Goal: Communication & Community: Answer question/provide support

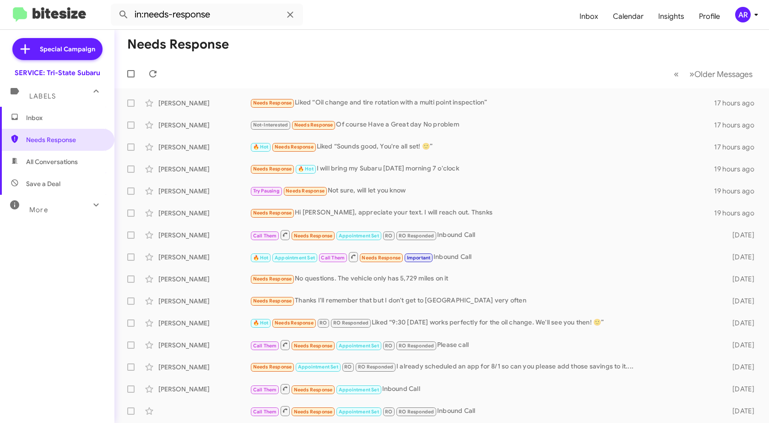
click at [141, 73] on div at bounding box center [133, 74] width 22 height 18
click at [152, 72] on icon at bounding box center [152, 73] width 11 height 11
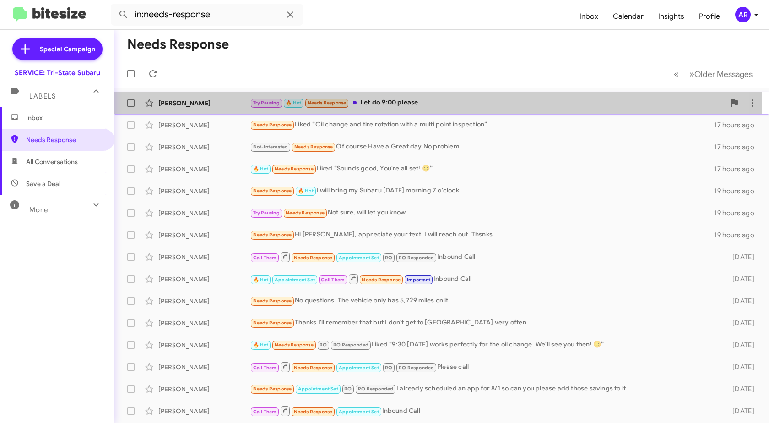
click at [174, 98] on div "[PERSON_NAME]" at bounding box center [204, 102] width 92 height 9
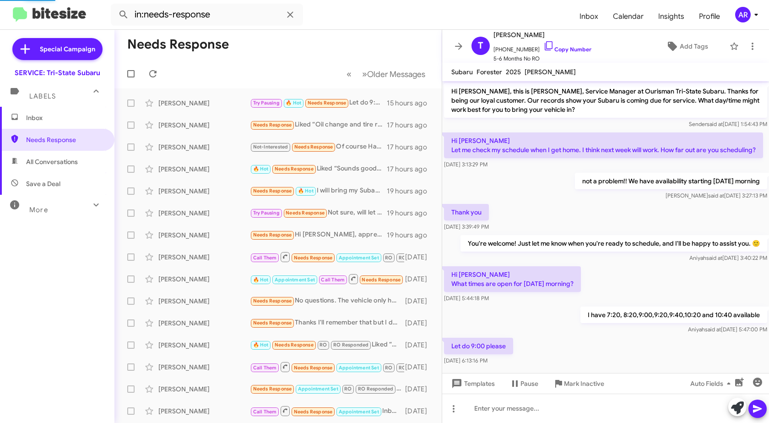
scroll to position [22, 0]
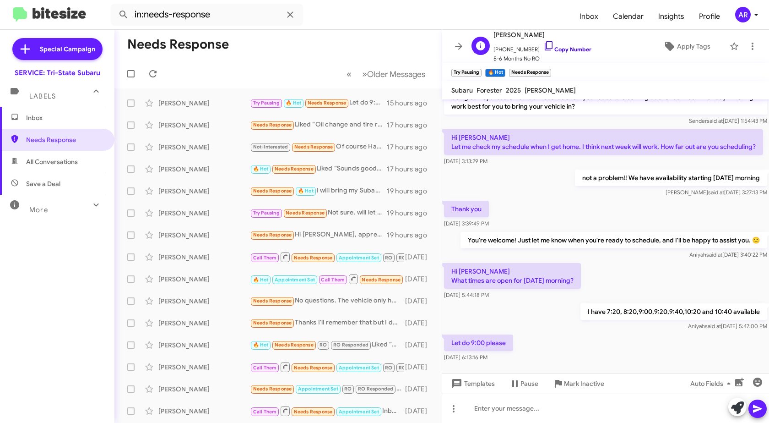
click at [545, 42] on icon at bounding box center [548, 45] width 11 height 11
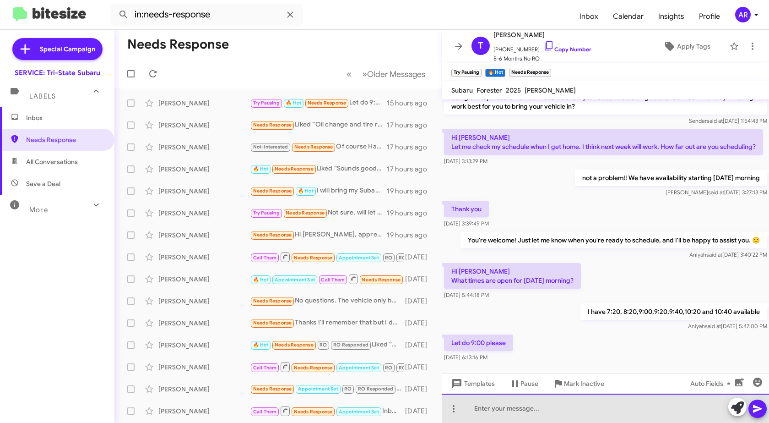
click at [574, 413] on div at bounding box center [605, 407] width 327 height 29
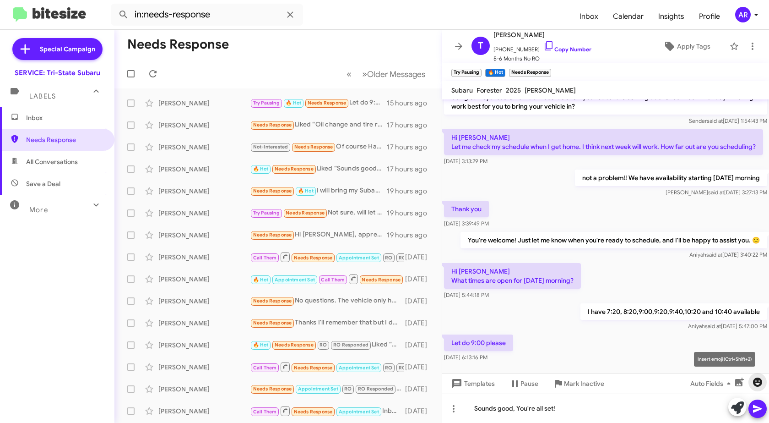
click at [765, 385] on span "button" at bounding box center [757, 381] width 18 height 11
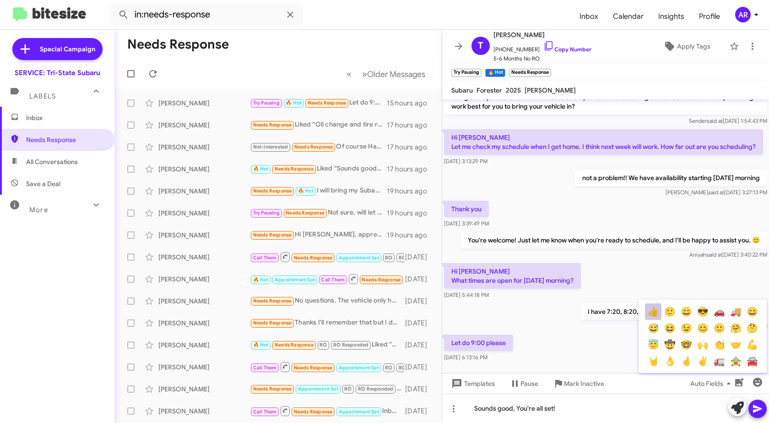
click at [651, 309] on button "👍" at bounding box center [653, 311] width 16 height 16
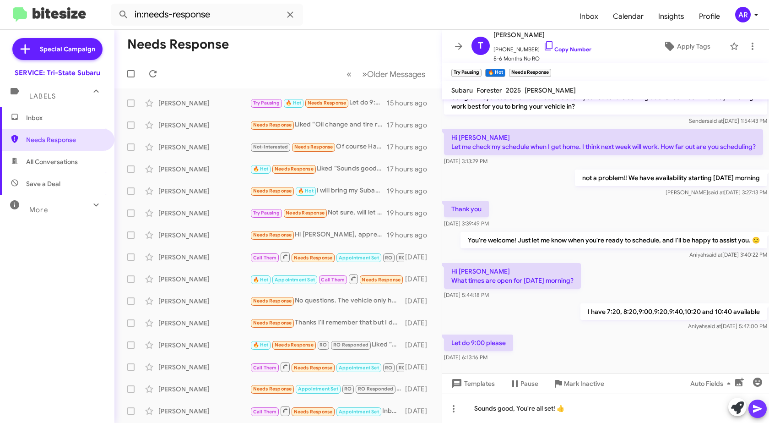
click at [760, 403] on icon at bounding box center [757, 408] width 11 height 11
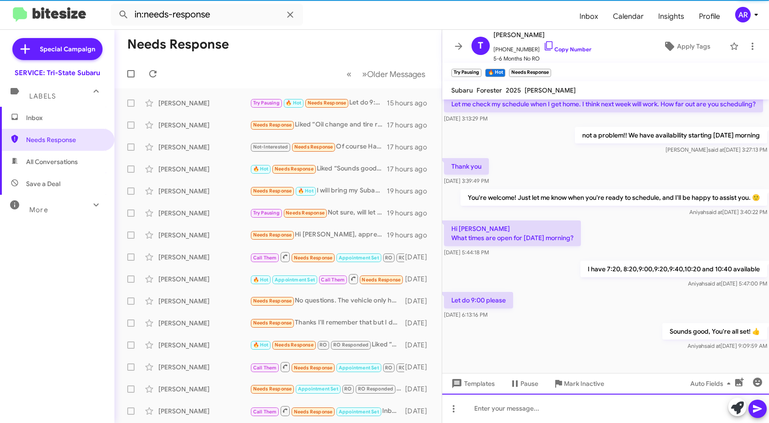
scroll to position [73, 0]
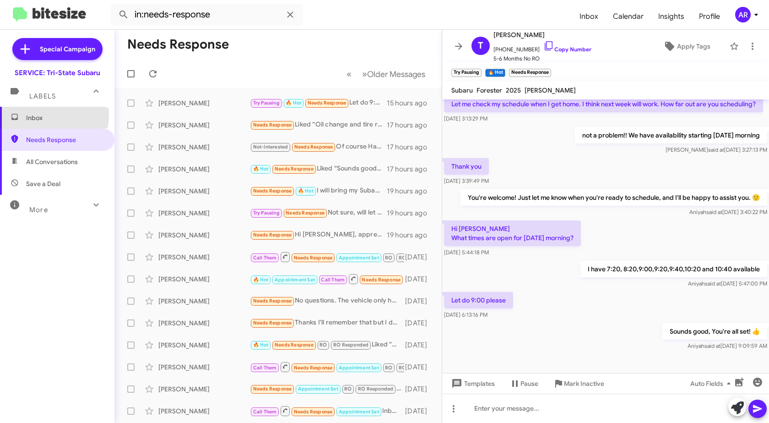
click at [34, 114] on span "Inbox" at bounding box center [65, 117] width 78 height 9
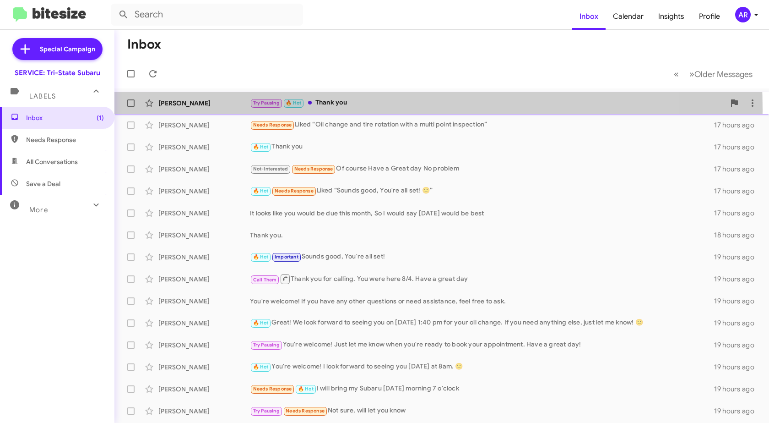
click at [197, 110] on div "[PERSON_NAME] Try Pausing 🔥 Hot Thank you a minute ago" at bounding box center [442, 103] width 640 height 18
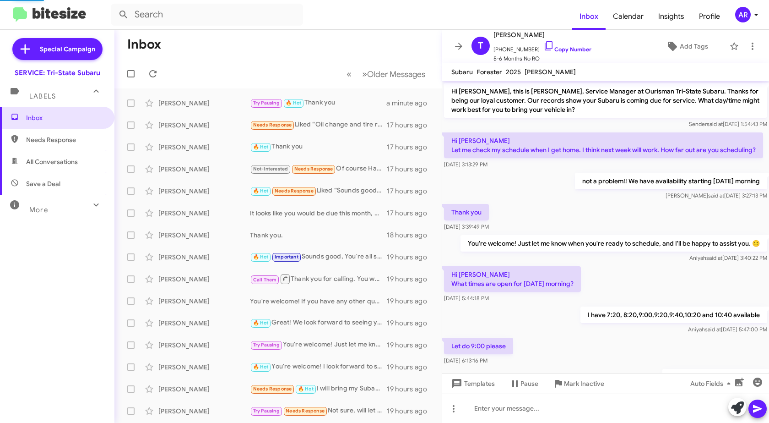
scroll to position [88, 0]
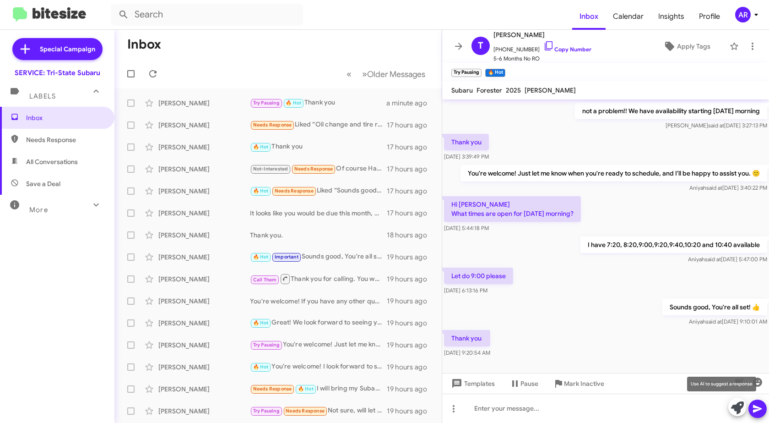
click at [733, 410] on icon at bounding box center [737, 407] width 13 height 13
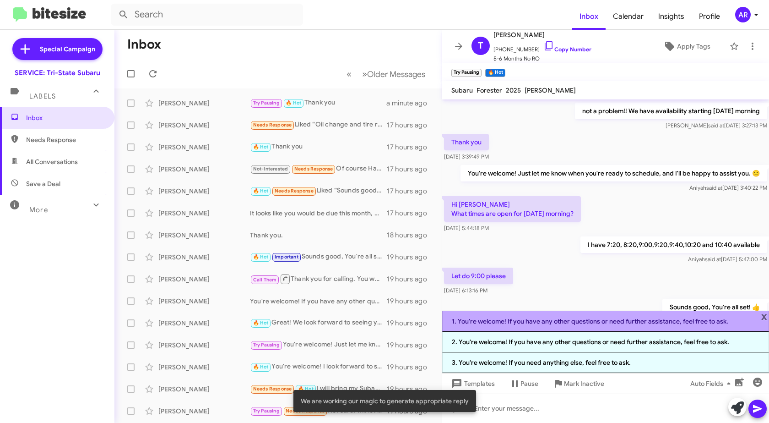
click at [645, 317] on li "1. You're welcome! If you have any other questions or need further assistance, …" at bounding box center [605, 320] width 327 height 21
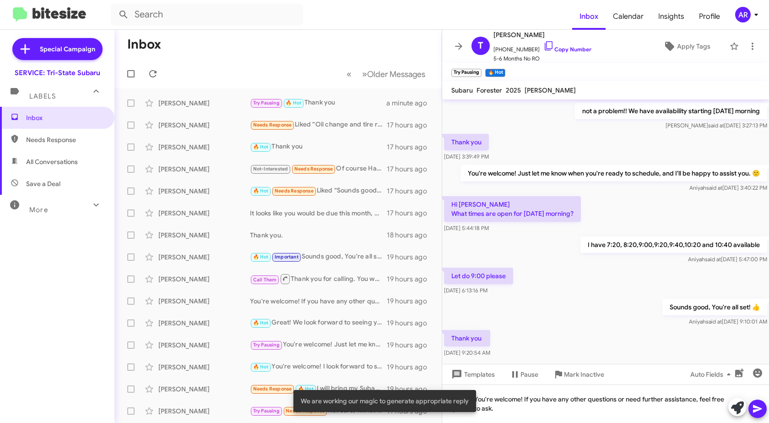
click at [764, 404] on div at bounding box center [747, 407] width 38 height 20
click at [760, 407] on icon at bounding box center [757, 408] width 11 height 11
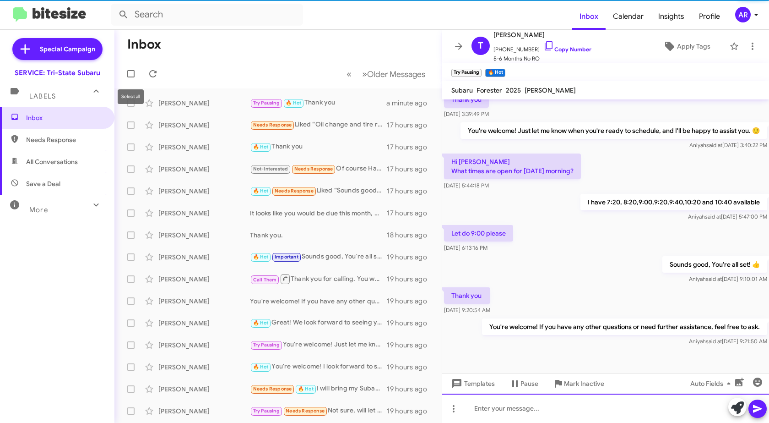
scroll to position [140, 0]
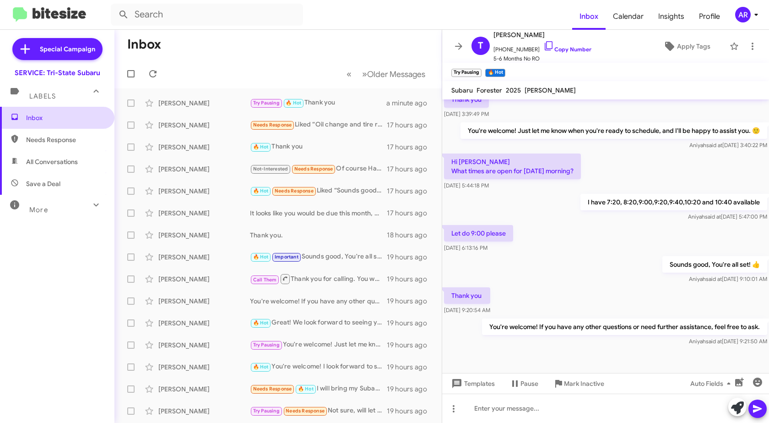
click at [72, 122] on span "Inbox" at bounding box center [57, 118] width 114 height 22
